Goal: Task Accomplishment & Management: Complete application form

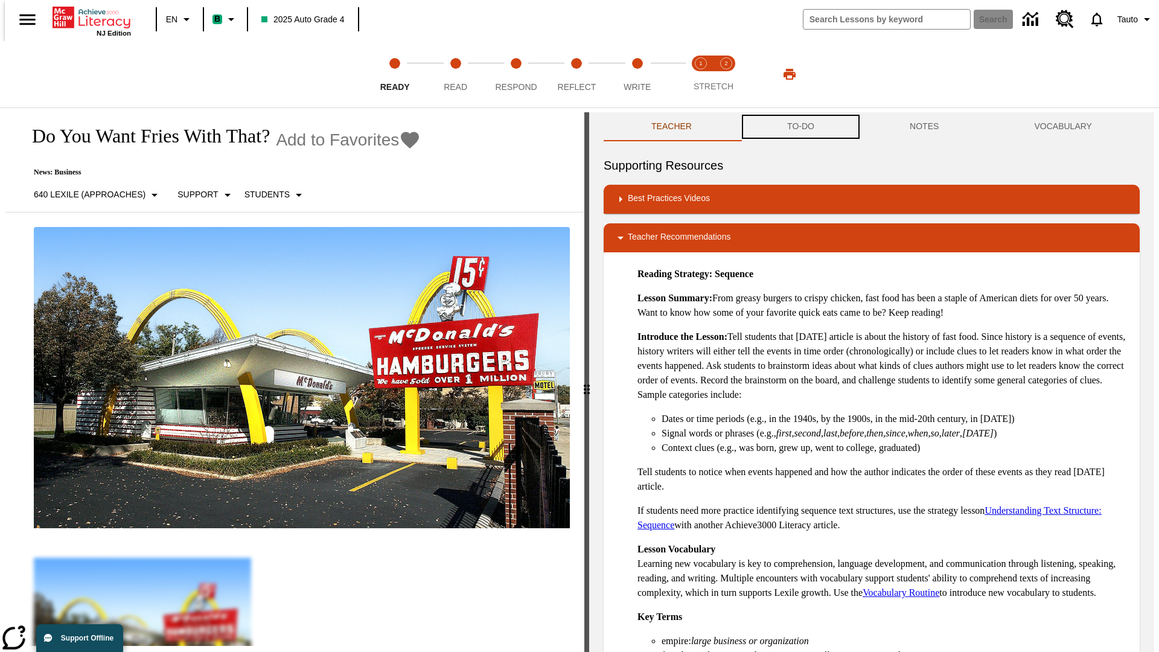
click at [800, 127] on button "TO-DO" at bounding box center [801, 126] width 123 height 29
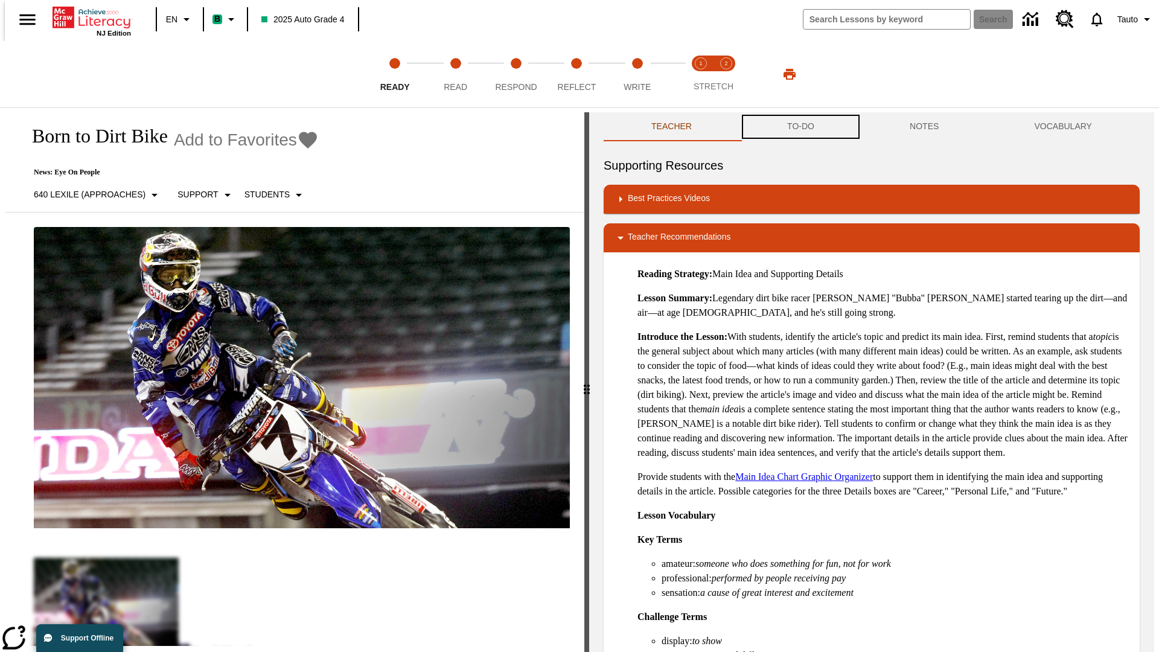
click at [800, 127] on button "TO-DO" at bounding box center [801, 126] width 123 height 29
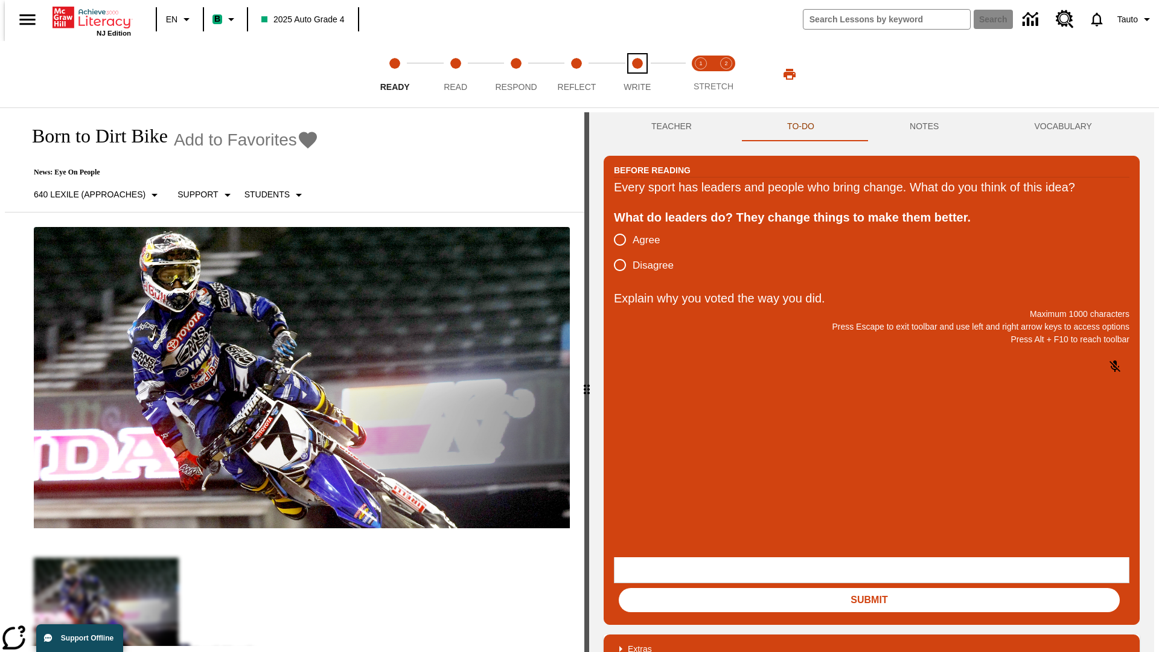
click at [637, 74] on span "Write" at bounding box center [637, 82] width 27 height 22
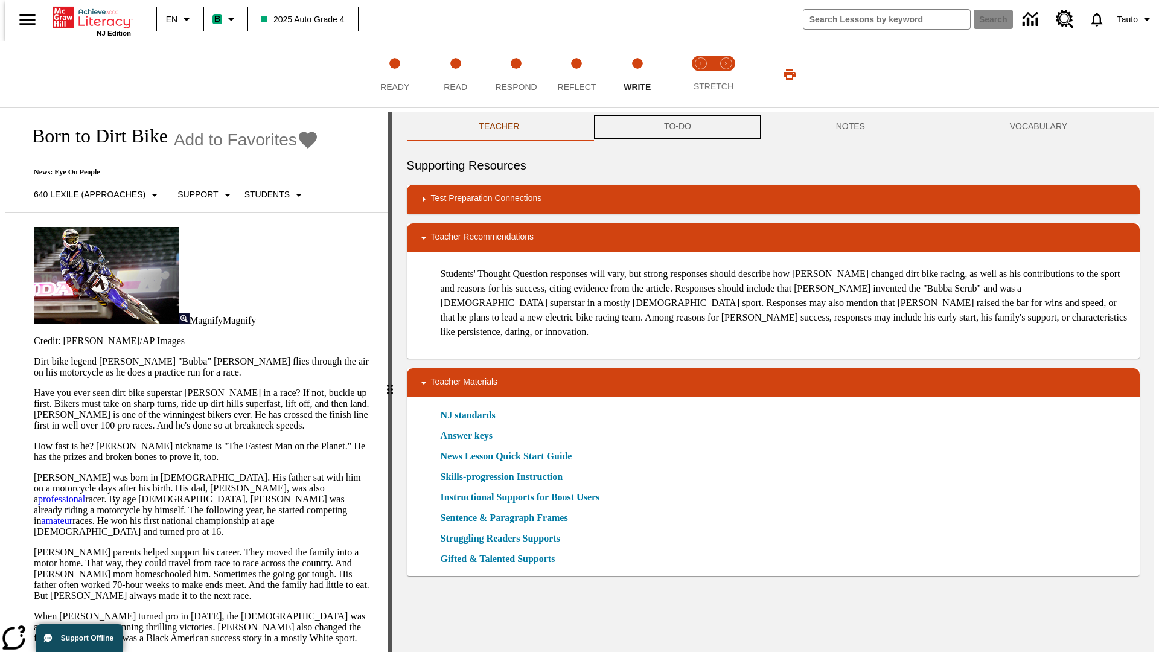
scroll to position [1, 0]
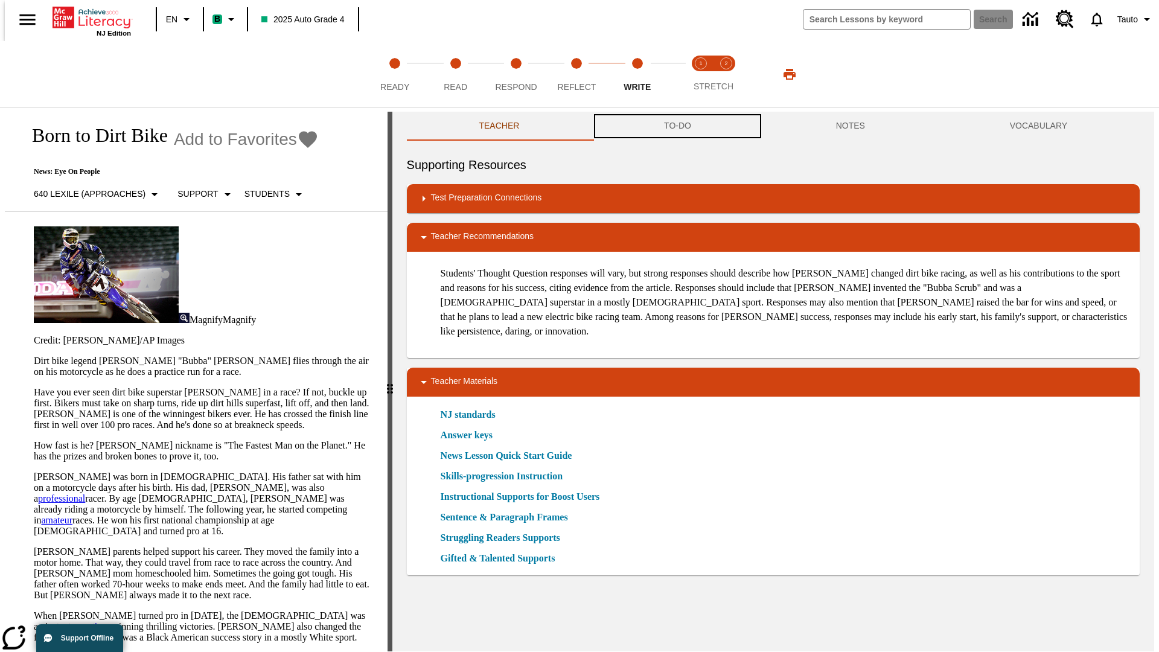
click at [677, 127] on button "TO-DO" at bounding box center [678, 126] width 172 height 29
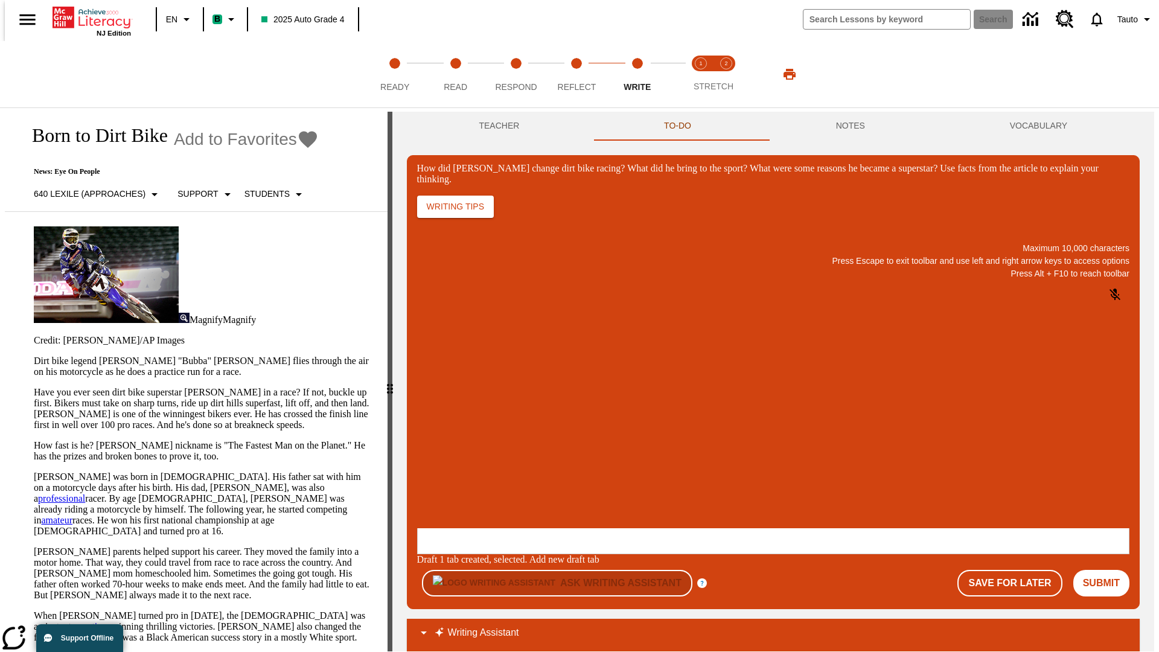
scroll to position [0, 0]
click at [1017, 570] on button "Save For Later" at bounding box center [1009, 583] width 104 height 27
